Goal: Task Accomplishment & Management: Use online tool/utility

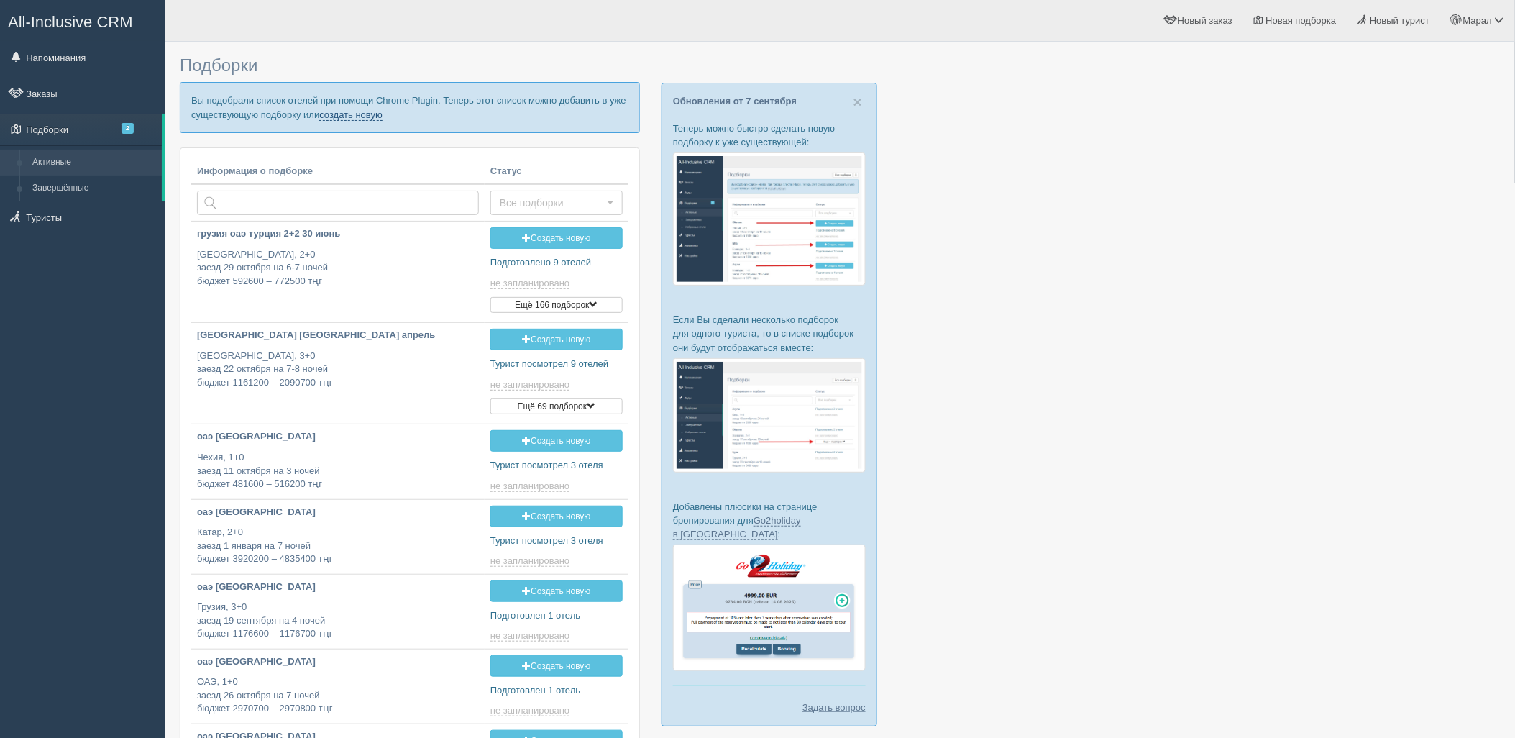
drag, startPoint x: 367, startPoint y: 116, endPoint x: 371, endPoint y: 131, distance: 14.8
click at [367, 116] on link "создать новую" at bounding box center [350, 115] width 63 height 12
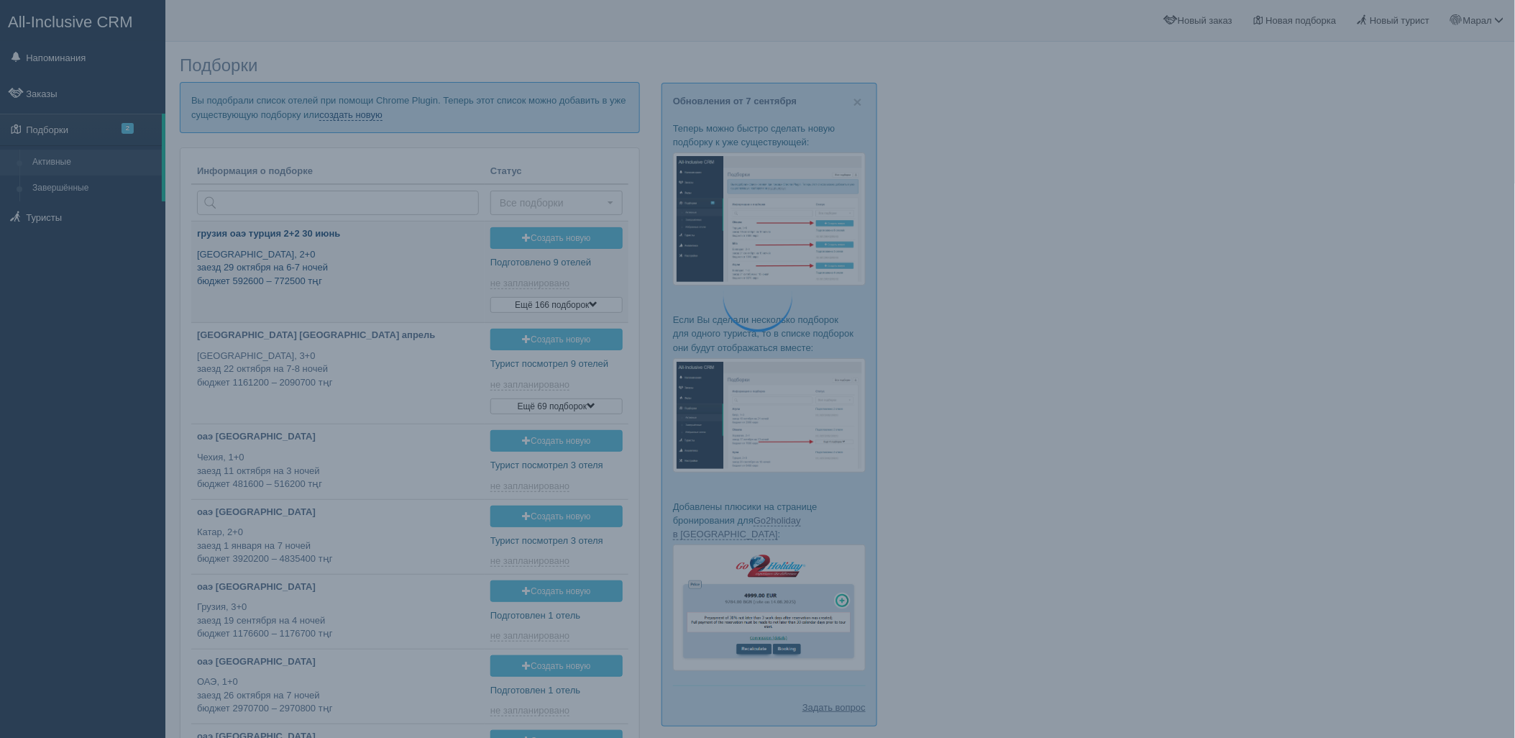
type input "[DATE] 20:00"
type input "[DATE] 16:20"
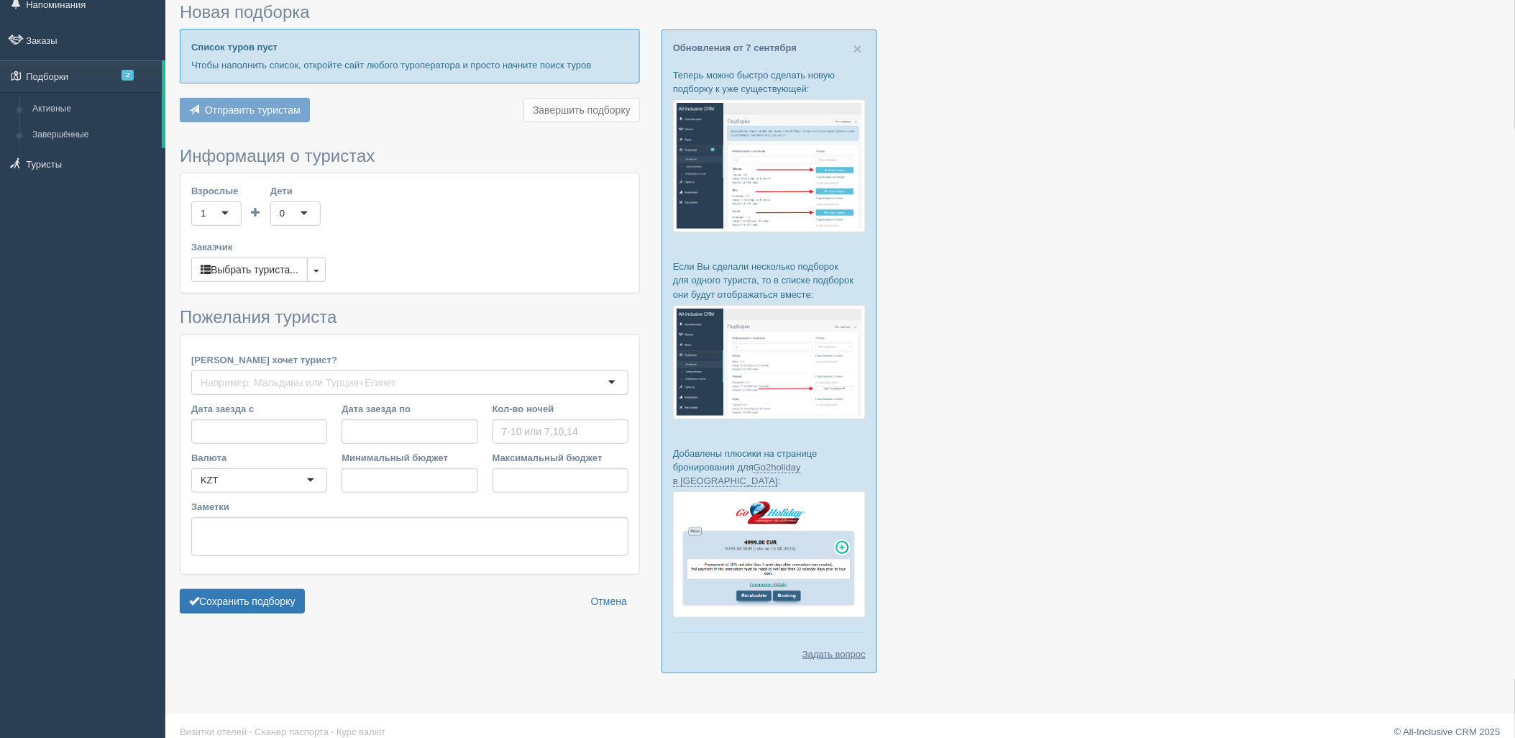
type input "4"
type input "1509600"
type input "1995900"
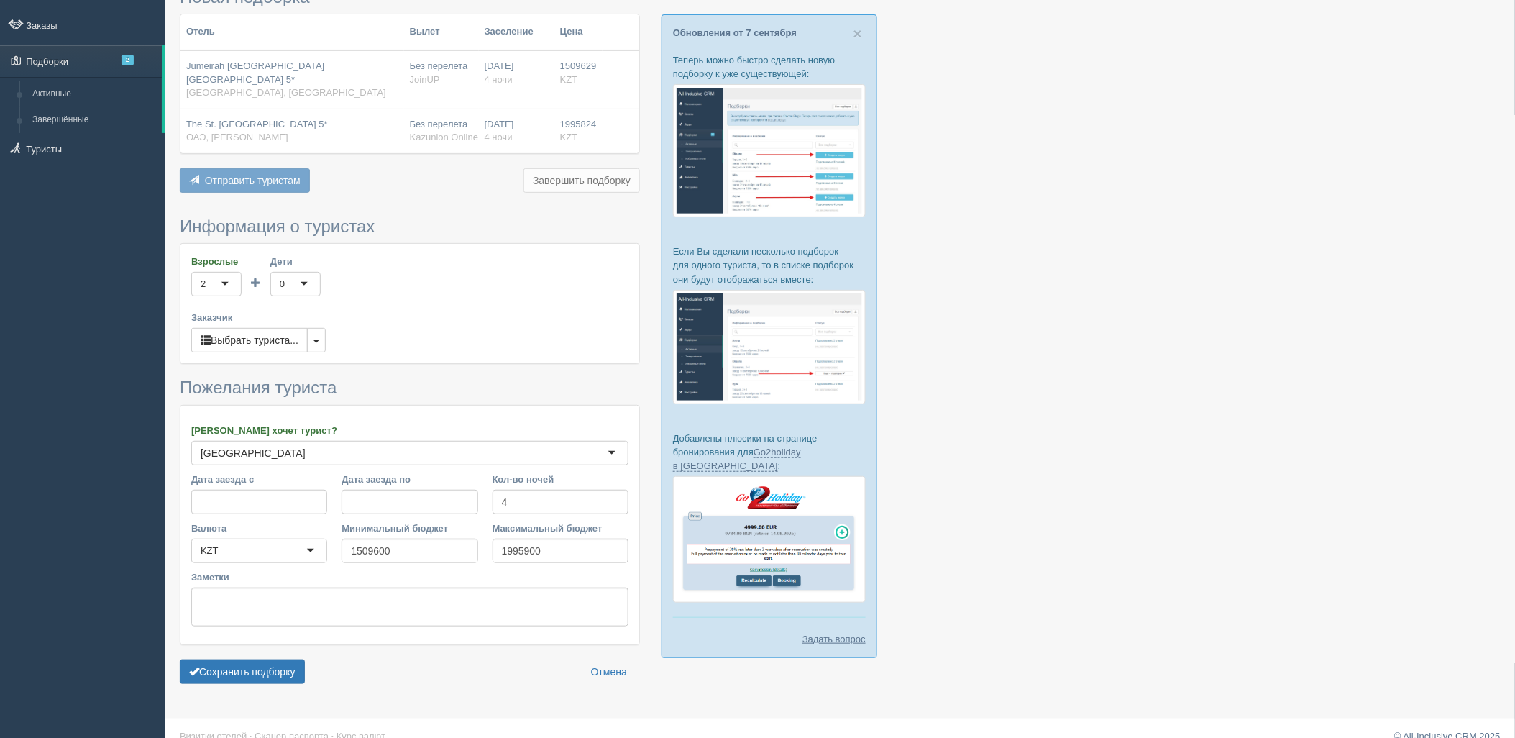
scroll to position [74, 0]
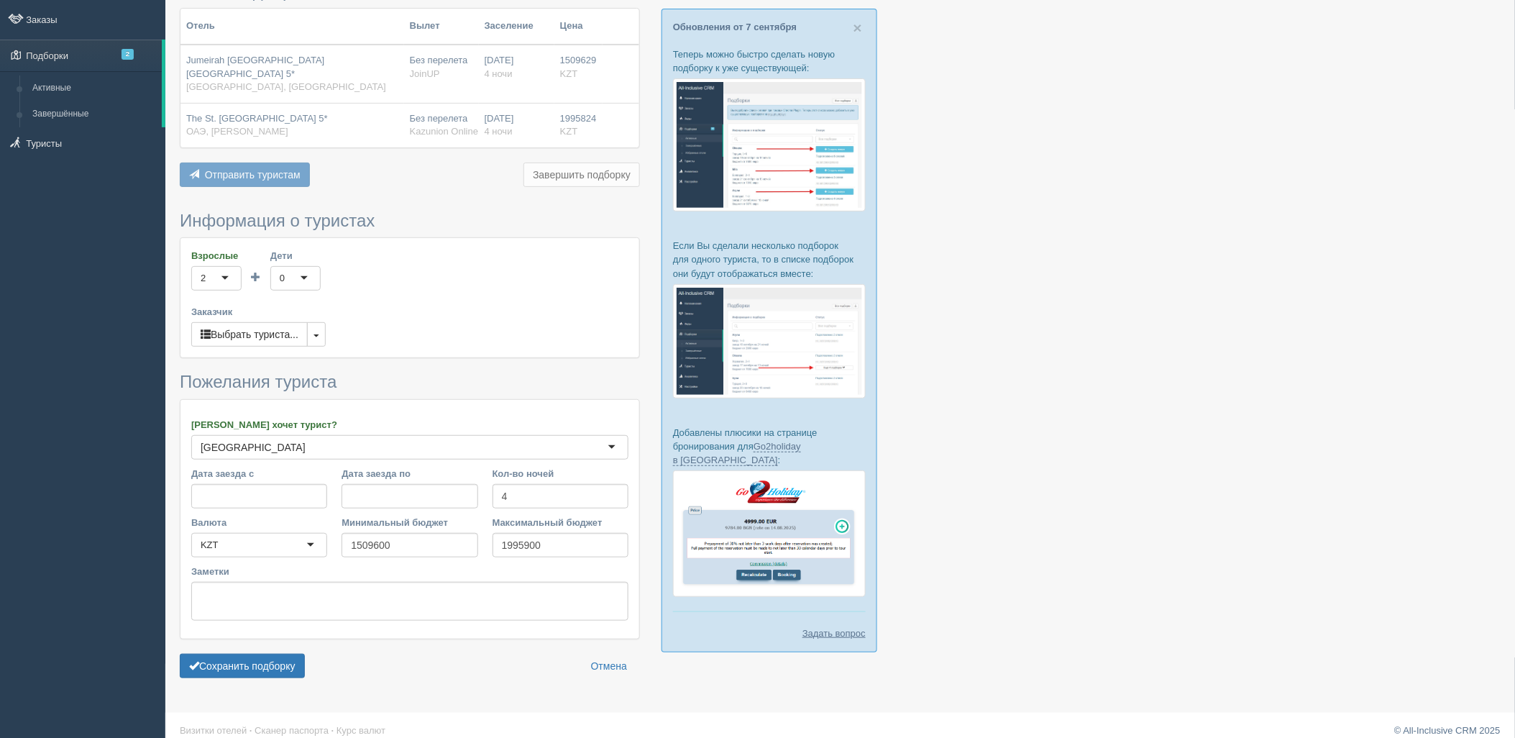
click at [269, 636] on form "Информация о туристах Взрослые 2 2 1 2 3 4 5 6 7 8 9 10 11 12 13 14 15 16 17 18…" at bounding box center [410, 448] width 460 height 474
click at [266, 653] on button "Сохранить подборку" at bounding box center [242, 665] width 125 height 24
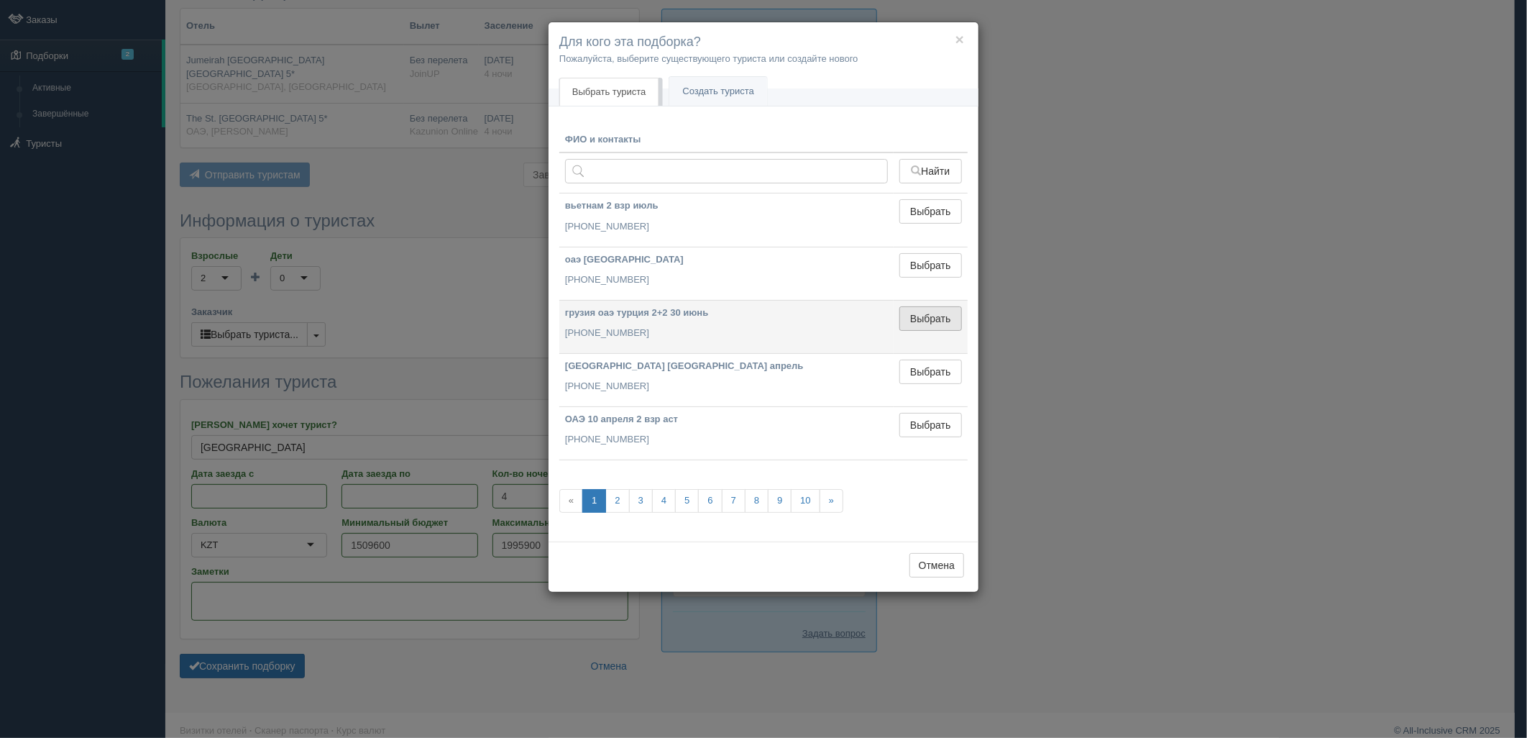
click at [911, 321] on button "Выбрать" at bounding box center [930, 318] width 63 height 24
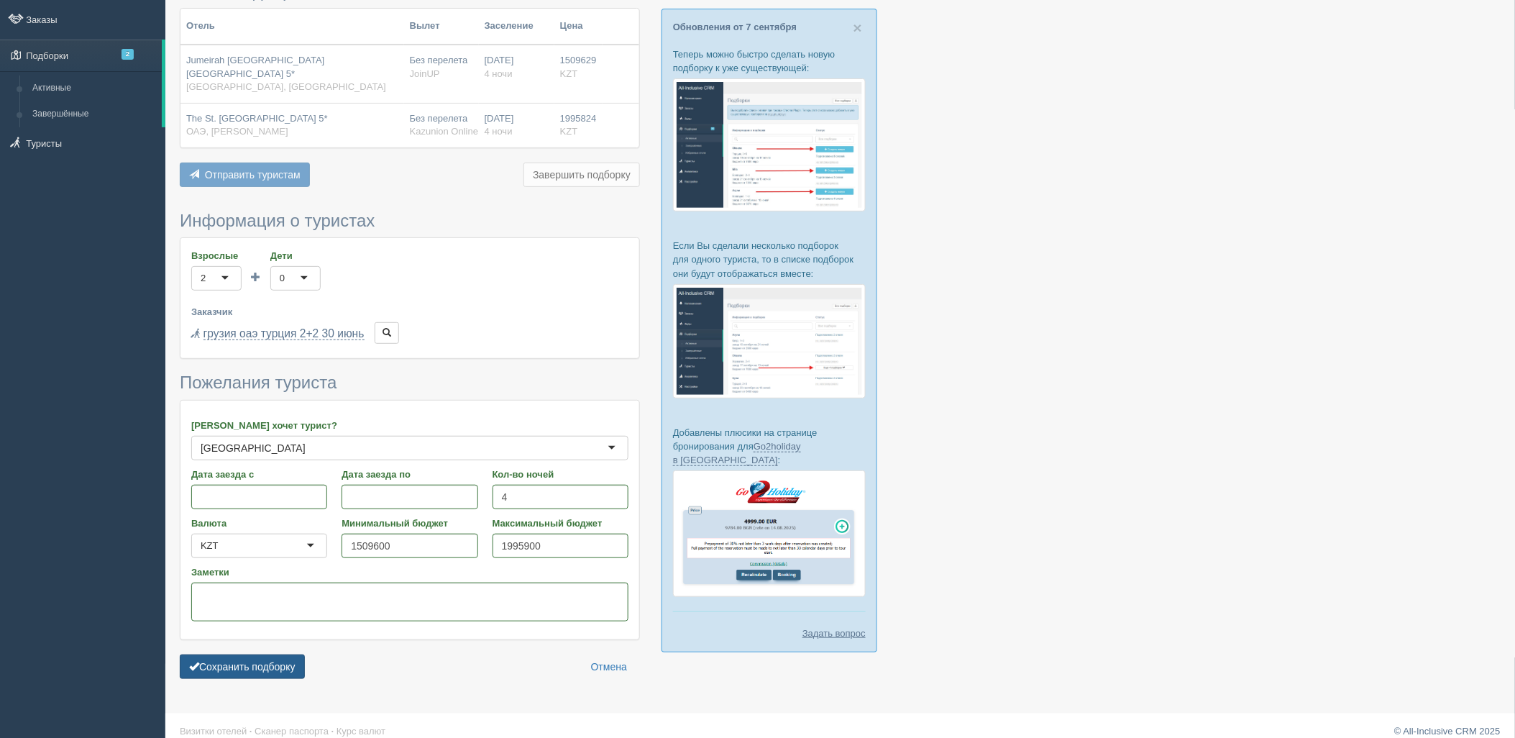
click at [254, 656] on button "Сохранить подборку" at bounding box center [242, 666] width 125 height 24
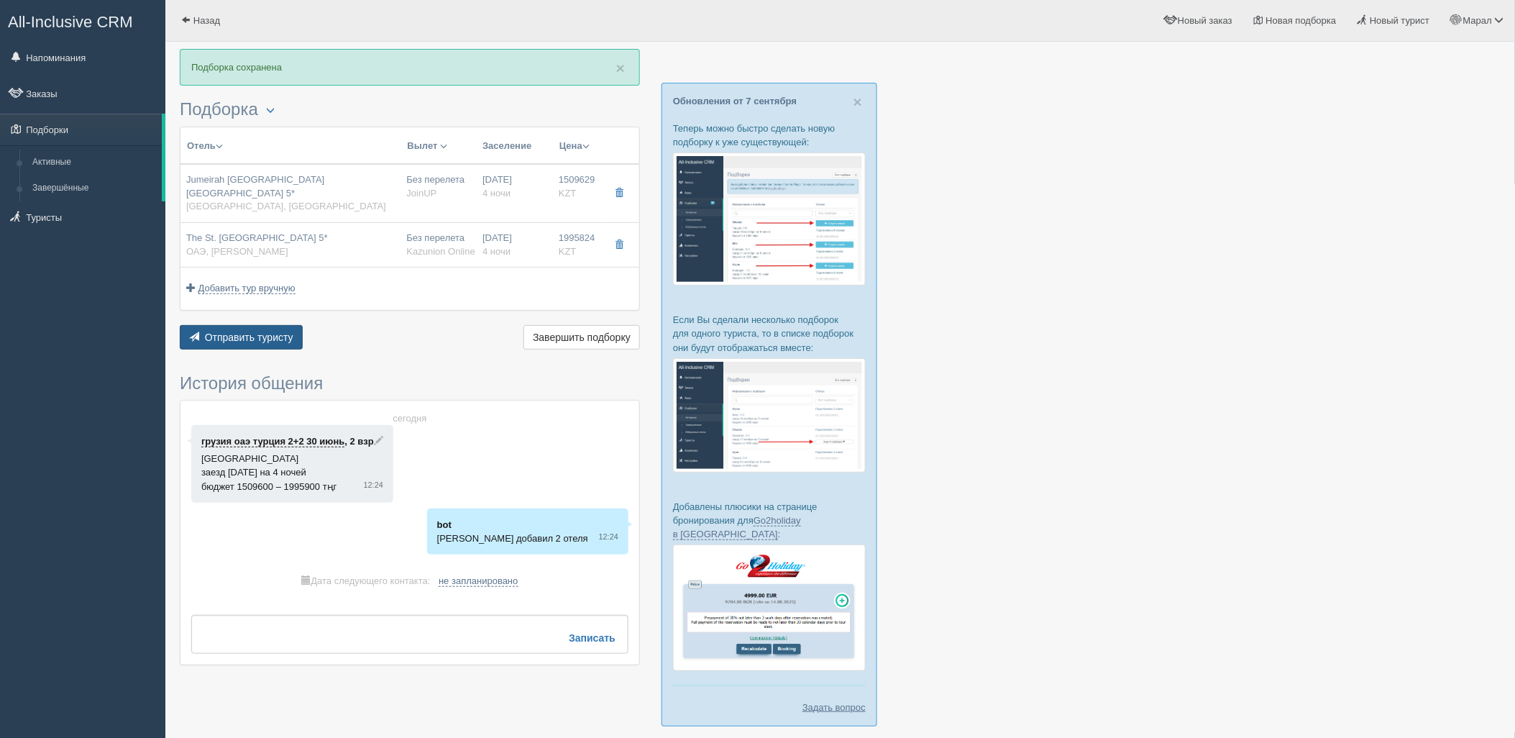
click at [212, 331] on span "Отправить туристу" at bounding box center [249, 337] width 88 height 12
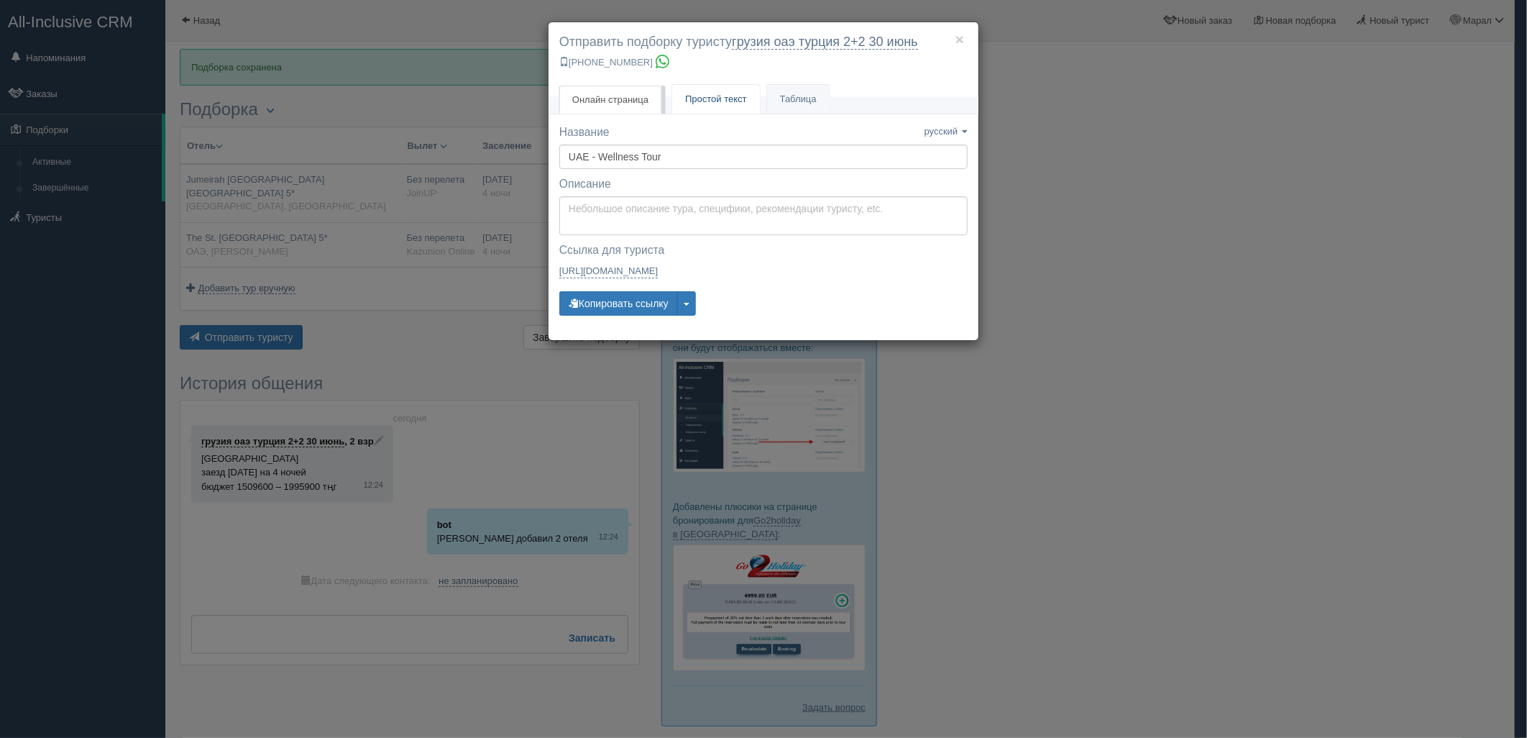
click at [730, 95] on span "Простой текст" at bounding box center [716, 98] width 62 height 11
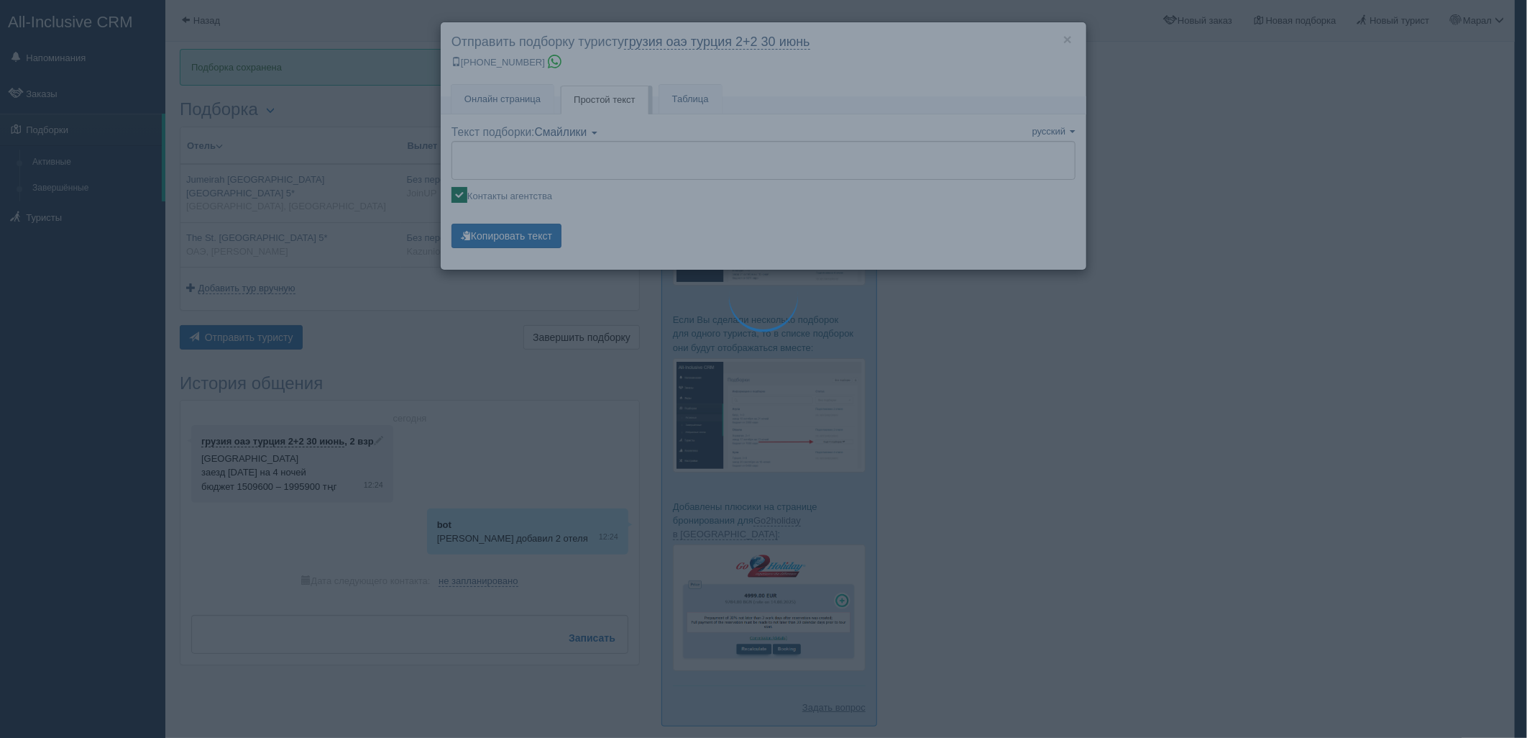
type textarea "🌞 Добрый день! Предлагаем Вам рассмотреть следующие варианты: 🌎 UAE, Abu Dhabi …"
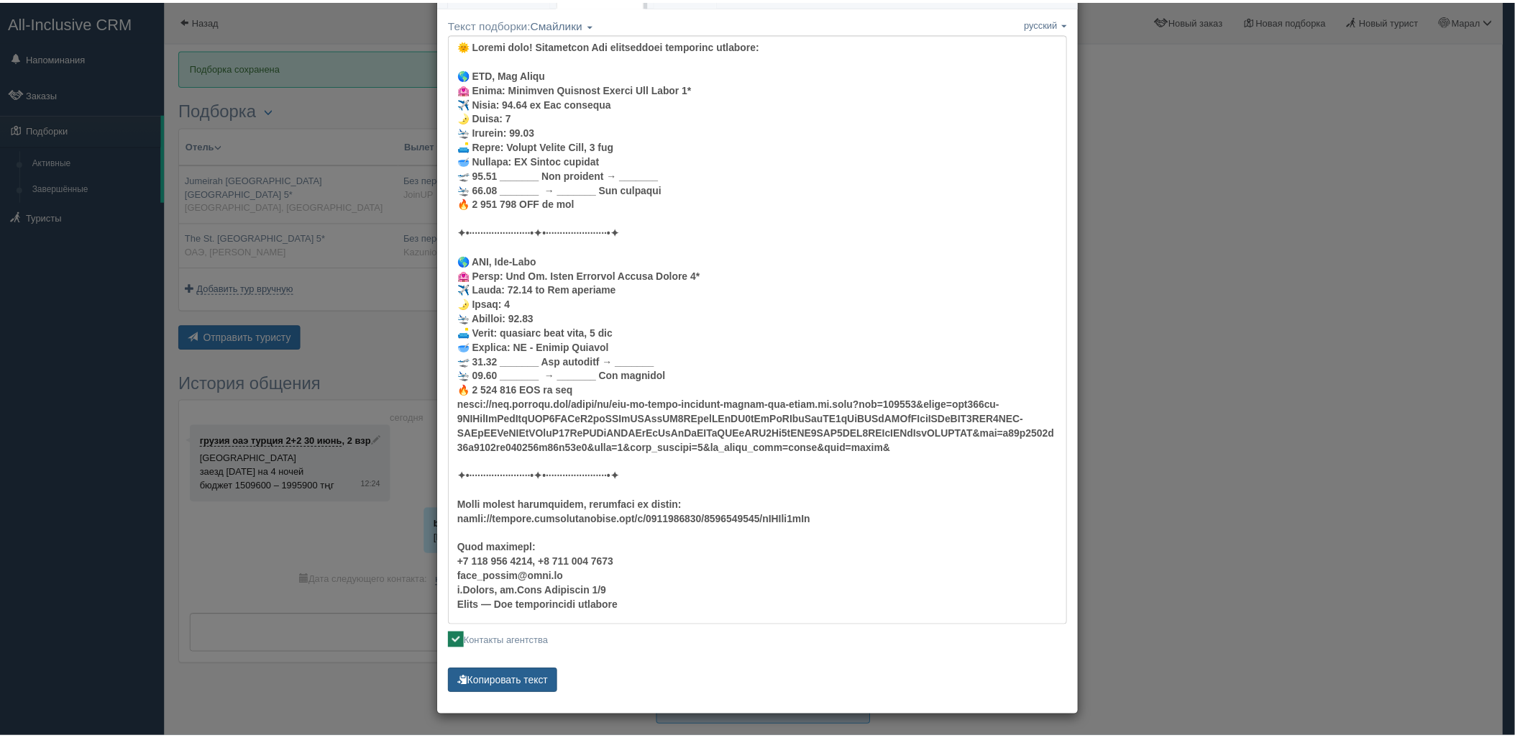
scroll to position [109, 0]
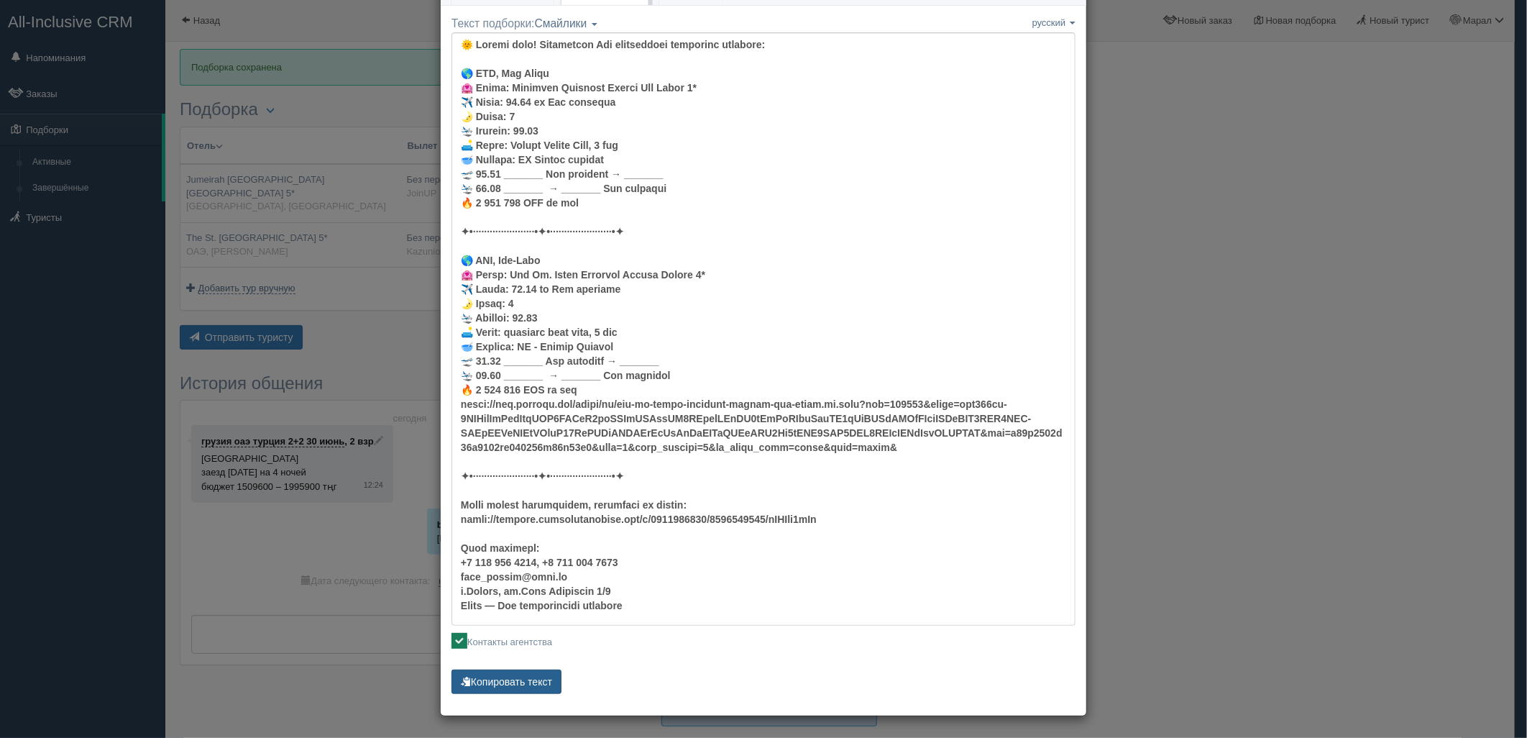
click at [518, 680] on button "Копировать текст" at bounding box center [506, 681] width 110 height 24
click at [1238, 453] on div "× Отправить подборку туристу грузия оаэ турция 2+2 30 июнь +7 701 880 5580 Онла…" at bounding box center [763, 369] width 1527 height 738
